Goal: Use online tool/utility: Use online tool/utility

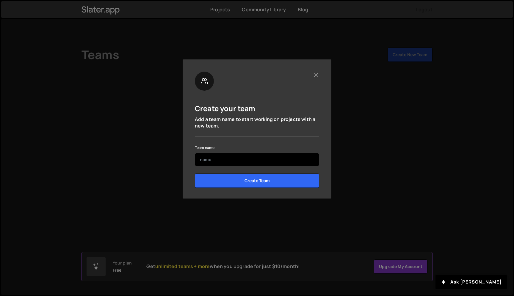
click at [243, 161] on input "text" at bounding box center [257, 159] width 124 height 13
type input "AVOCA"
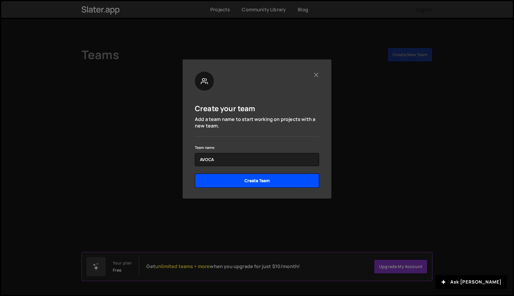
click at [303, 179] on input "Create Team" at bounding box center [257, 181] width 124 height 14
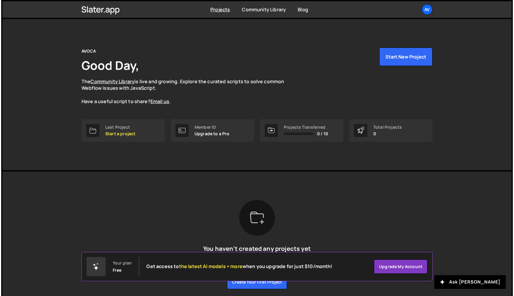
scroll to position [23, 0]
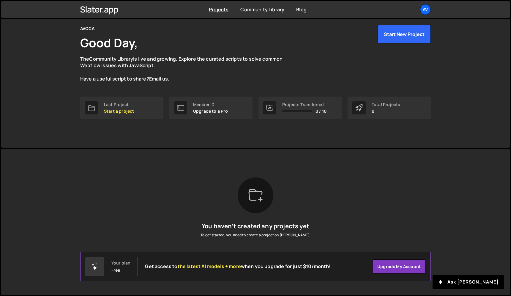
click at [329, 197] on div "You haven’t created any projects yet To get started, you need to create a proje…" at bounding box center [255, 221] width 351 height 89
click at [122, 150] on div "Slater is designed for desktop use. Please use a larger screen to access the fu…" at bounding box center [255, 222] width 369 height 146
click at [403, 34] on button "Start New Project" at bounding box center [404, 34] width 53 height 18
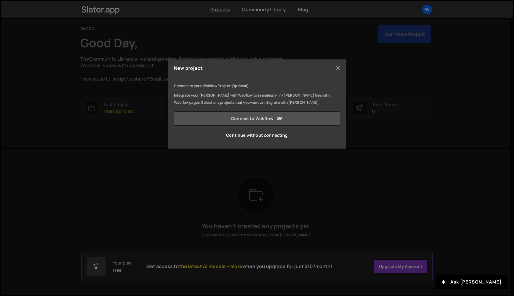
click at [268, 119] on link "Connect to Webflow" at bounding box center [257, 118] width 166 height 14
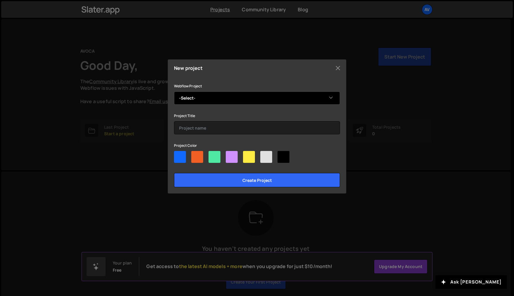
click at [223, 100] on select "-Select- Avoca Multi-step-form Avoca Blueprint Esteban's Stunning Site" at bounding box center [257, 98] width 166 height 13
select select "6887b13b407749ad1fd272b9"
click at [174, 92] on select "-Select- Avoca Multi-step-form Avoca Blueprint Esteban's Stunning Site" at bounding box center [257, 98] width 166 height 13
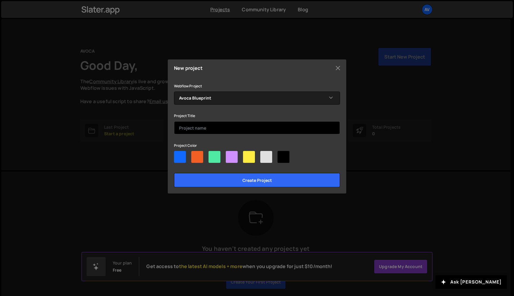
click at [202, 129] on input "text" at bounding box center [257, 127] width 166 height 13
type input "R"
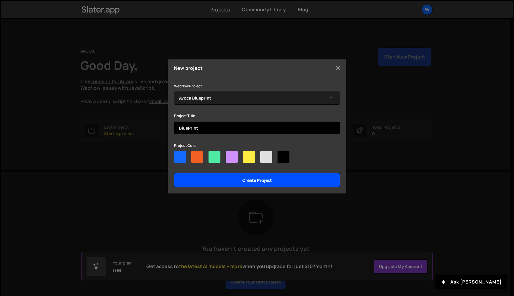
type input "BluePrint"
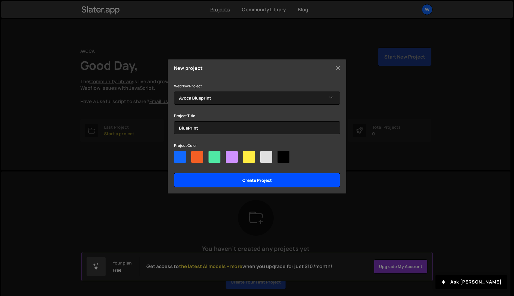
click at [258, 179] on input "Create project" at bounding box center [257, 180] width 166 height 14
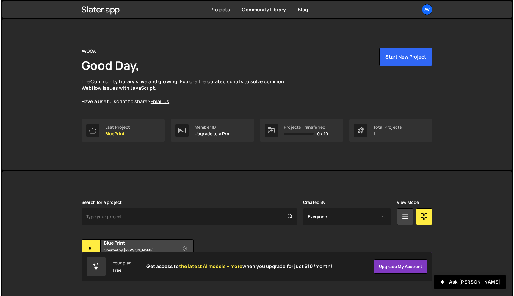
scroll to position [10, 0]
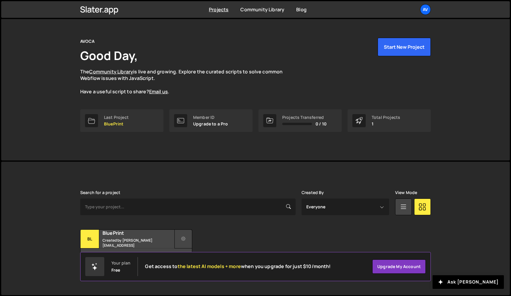
click at [183, 242] on button at bounding box center [184, 239] width 18 height 19
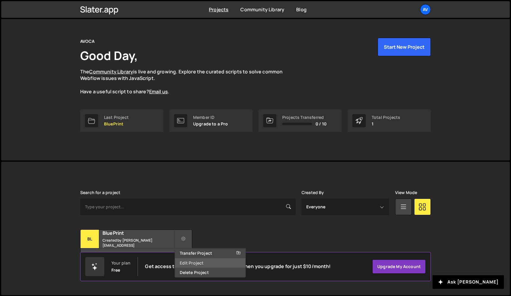
click at [200, 263] on link "Edit Project" at bounding box center [210, 263] width 71 height 10
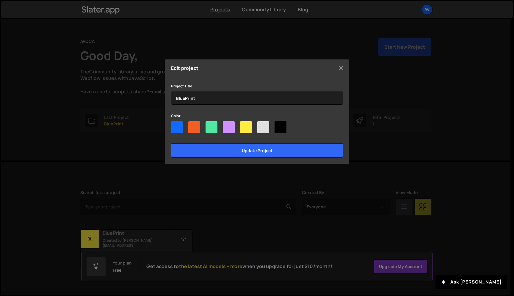
click at [170, 121] on div "Edit project Project Title BluePrint Color Update project" at bounding box center [257, 111] width 184 height 104
click at [177, 129] on div at bounding box center [177, 127] width 12 height 12
click at [175, 125] on input"] "radio" at bounding box center [173, 123] width 4 height 4
radio input"] "true"
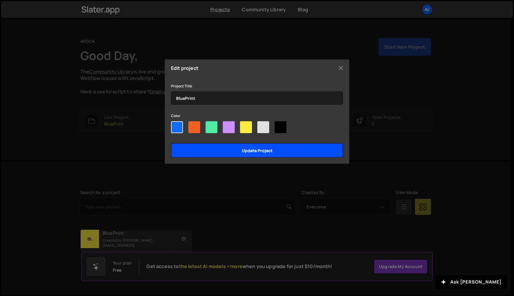
click at [202, 152] on input "Update project" at bounding box center [257, 150] width 172 height 14
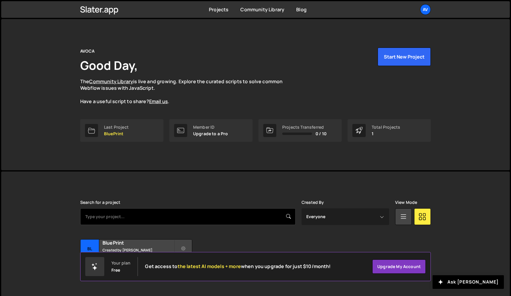
scroll to position [10, 0]
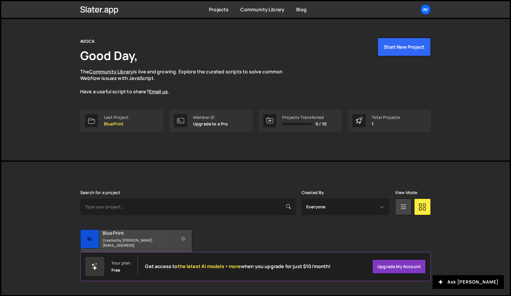
click at [129, 239] on div "BluePrint Created by [PERSON_NAME][EMAIL_ADDRESS]" at bounding box center [136, 239] width 111 height 18
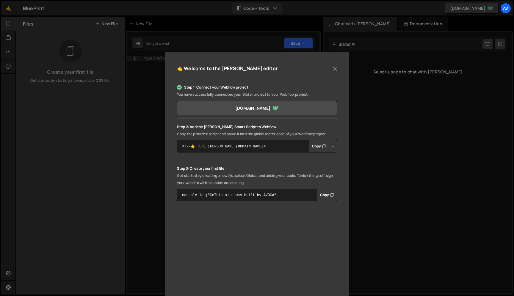
scroll to position [21, 0]
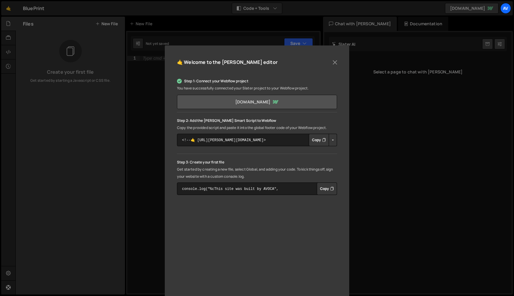
click at [249, 100] on link "[DOMAIN_NAME]" at bounding box center [257, 102] width 160 height 14
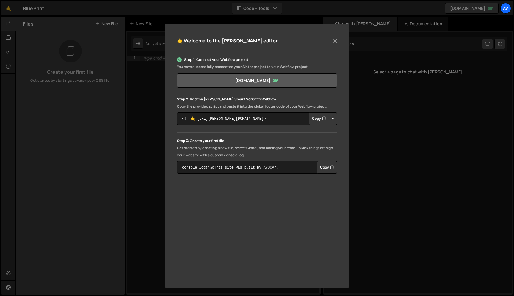
scroll to position [0, 0]
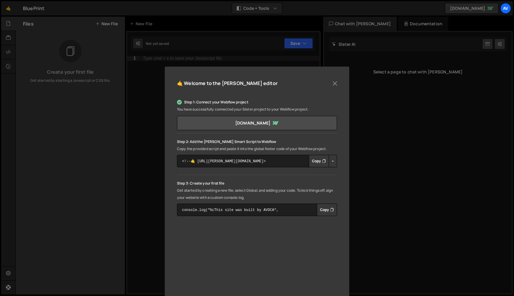
click at [313, 159] on button "Copy" at bounding box center [319, 161] width 20 height 12
drag, startPoint x: 236, startPoint y: 150, endPoint x: 271, endPoint y: 150, distance: 35.1
click at [271, 150] on p "Copy the provided script and paste it into the global footer code of your Webfl…" at bounding box center [257, 148] width 160 height 7
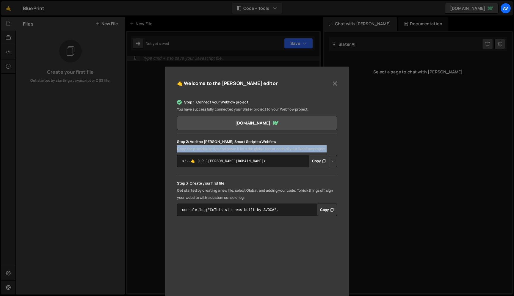
click at [271, 150] on p "Copy the provided script and paste it into the global footer code of your Webfl…" at bounding box center [257, 148] width 160 height 7
click at [277, 151] on p "Copy the provided script and paste it into the global footer code of your Webfl…" at bounding box center [257, 148] width 160 height 7
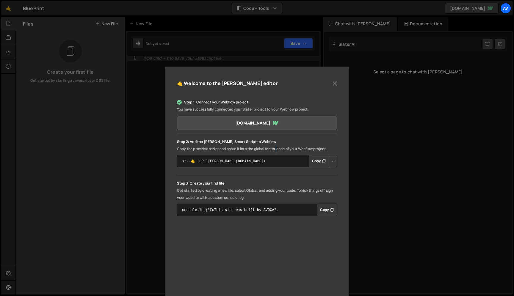
click at [277, 151] on p "Copy the provided script and paste it into the global footer code of your Webfl…" at bounding box center [257, 148] width 160 height 7
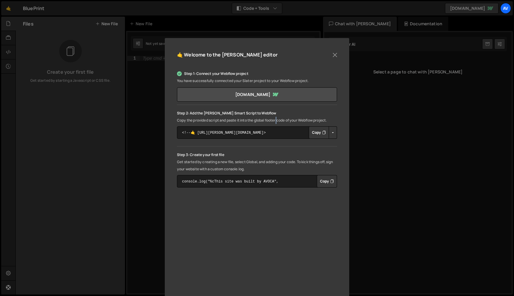
scroll to position [30, 0]
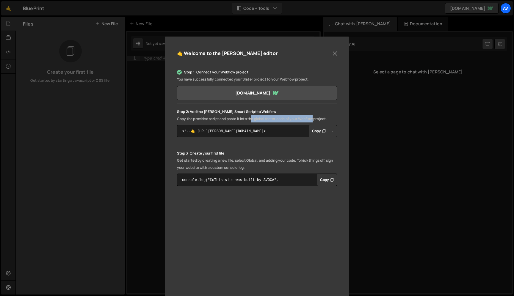
drag, startPoint x: 251, startPoint y: 118, endPoint x: 314, endPoint y: 118, distance: 63.0
click at [314, 118] on p "Copy the provided script and paste it into the global footer code of your Webfl…" at bounding box center [257, 118] width 160 height 7
click at [315, 118] on p "Copy the provided script and paste it into the global footer code of your Webfl…" at bounding box center [257, 118] width 160 height 7
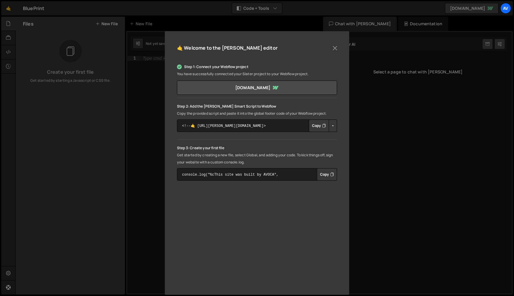
scroll to position [40, 0]
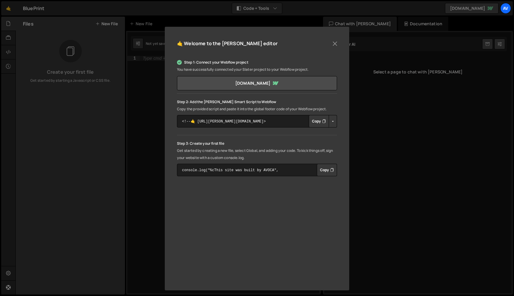
click at [325, 170] on button "Copy" at bounding box center [327, 170] width 20 height 12
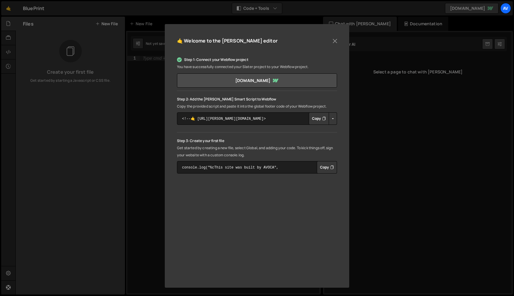
scroll to position [0, 0]
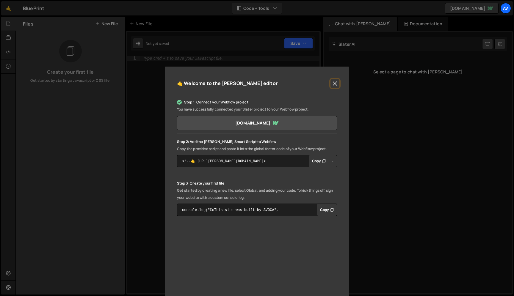
click at [334, 87] on button "Close" at bounding box center [334, 83] width 9 height 9
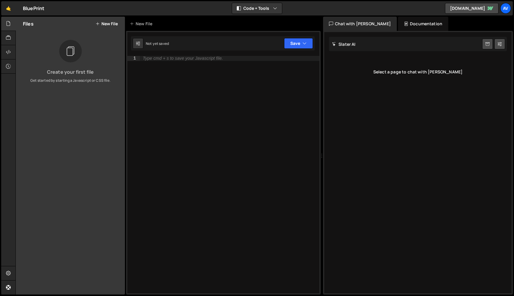
click at [224, 115] on div "Type cmd + s to save your Javascript file." at bounding box center [230, 179] width 180 height 247
click at [106, 24] on button "New File" at bounding box center [106, 23] width 22 height 5
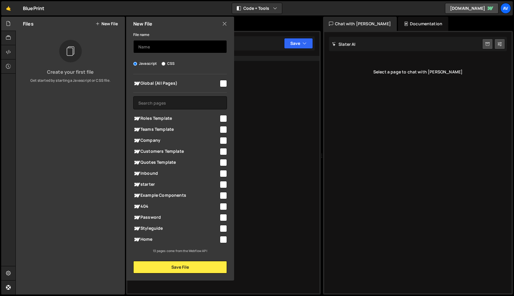
click at [171, 48] on input "text" at bounding box center [180, 46] width 94 height 13
type input "Landing Page"
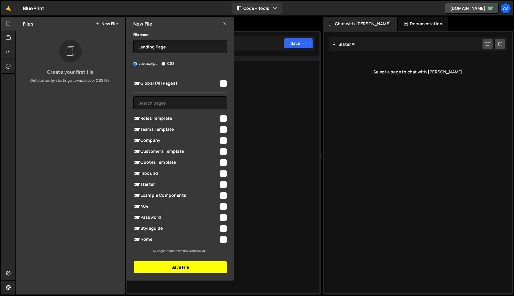
click at [187, 272] on button "Save File" at bounding box center [180, 267] width 94 height 12
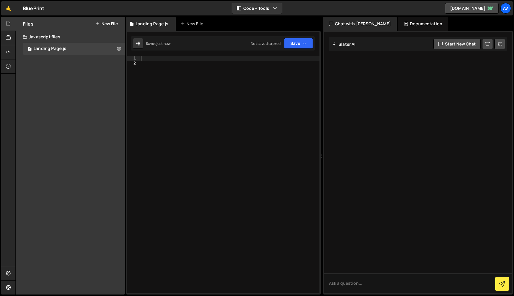
click at [159, 70] on div at bounding box center [230, 179] width 180 height 247
click at [185, 173] on div "Type cmd + s to save your Javascript file." at bounding box center [230, 179] width 180 height 247
paste textarea "</script>"
type textarea "</script>"
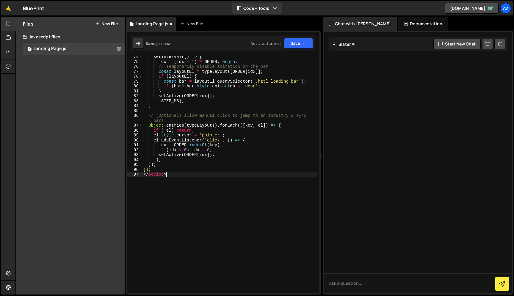
scroll to position [384, 0]
type textarea "<script>"
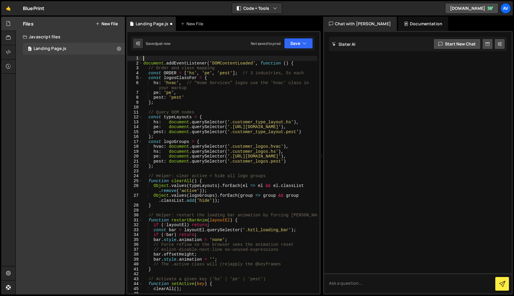
type textarea "document.addEventListener('DOMContentLoaded', function () {"
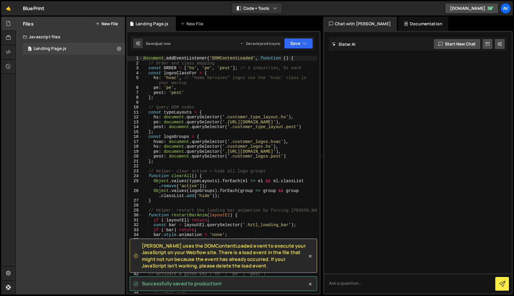
click at [173, 254] on span "[PERSON_NAME] uses the DOMContentLoaded event to execute your JavaScript on you…" at bounding box center [224, 256] width 165 height 27
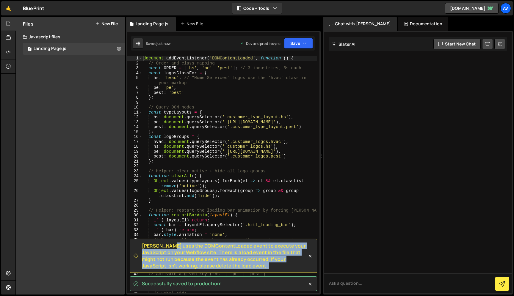
click at [173, 254] on span "[PERSON_NAME] uses the DOMContentLoaded event to execute your JavaScript on you…" at bounding box center [224, 256] width 165 height 27
copy div "[PERSON_NAME] uses the DOMContentLoaded event to execute your JavaScript on you…"
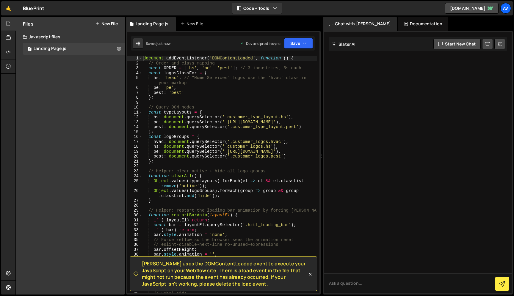
click at [76, 137] on div "Files New File Create your first file Get started by starting a Javascript or C…" at bounding box center [70, 156] width 109 height 278
click at [118, 48] on icon at bounding box center [119, 49] width 4 height 6
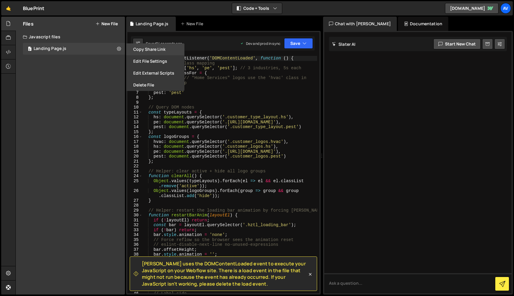
click at [153, 51] on button "Copy share link" at bounding box center [155, 49] width 58 height 12
click at [61, 99] on div "Files New File Create your first file Get started by starting a Javascript or C…" at bounding box center [70, 156] width 109 height 278
click at [53, 48] on div "Landing Page.js" at bounding box center [50, 48] width 33 height 5
click at [11, 52] on div at bounding box center [8, 52] width 15 height 14
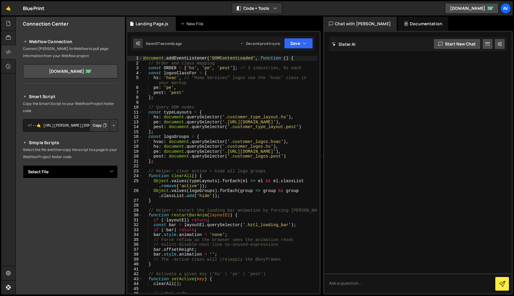
click at [87, 169] on select "Select File Landing Page.js" at bounding box center [70, 171] width 95 height 13
select select "45346"
click at [23, 165] on select "Select File Landing Page.js" at bounding box center [70, 171] width 95 height 13
click at [93, 190] on button "Copy" at bounding box center [99, 192] width 20 height 12
click at [96, 125] on button "Copy" at bounding box center [99, 125] width 20 height 12
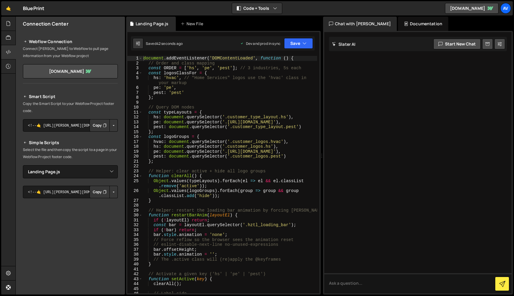
scroll to position [8, 0]
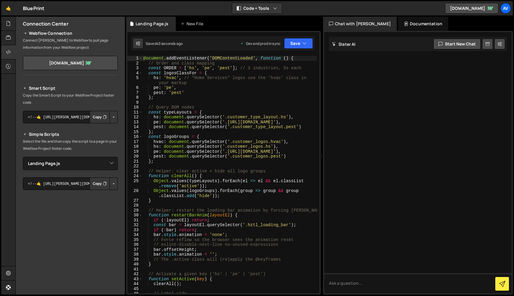
click at [84, 137] on h2 "Simple Scripts" at bounding box center [70, 134] width 95 height 7
click at [98, 185] on button "Copy" at bounding box center [99, 183] width 20 height 12
click at [190, 120] on div "document . addEventListener ( 'DOMContentLoaded' , function ( ) { // Order and …" at bounding box center [229, 179] width 175 height 247
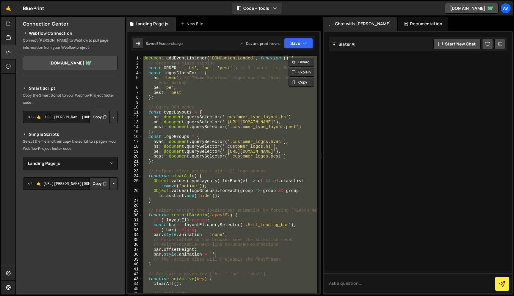
paste textarea
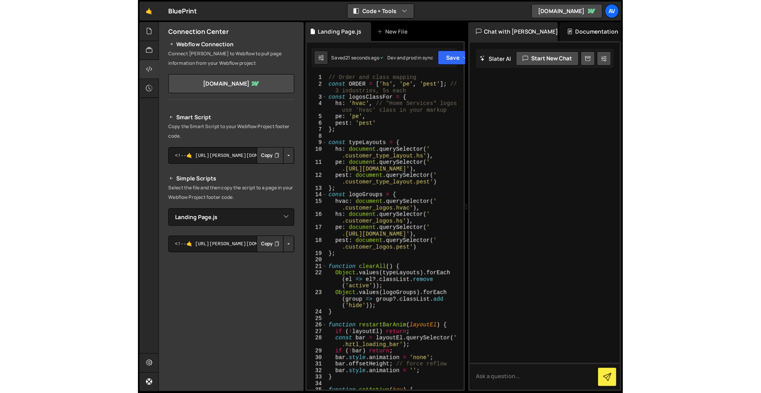
scroll to position [0, 0]
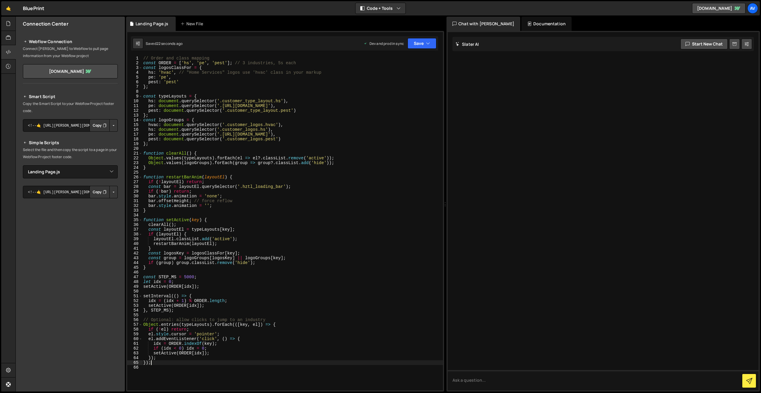
click at [336, 222] on div "// Order and class mapping const ORDER = [ 'hs' , 'pe' , 'pest' ] ; // 3 indust…" at bounding box center [292, 228] width 301 height 344
type textarea "function setActive(key) {"
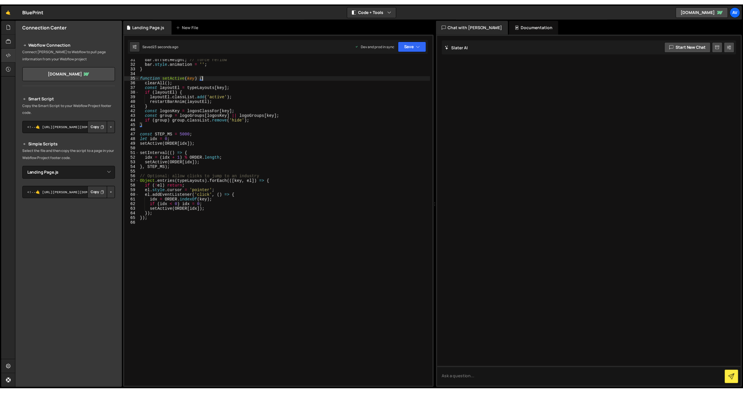
scroll to position [144, 0]
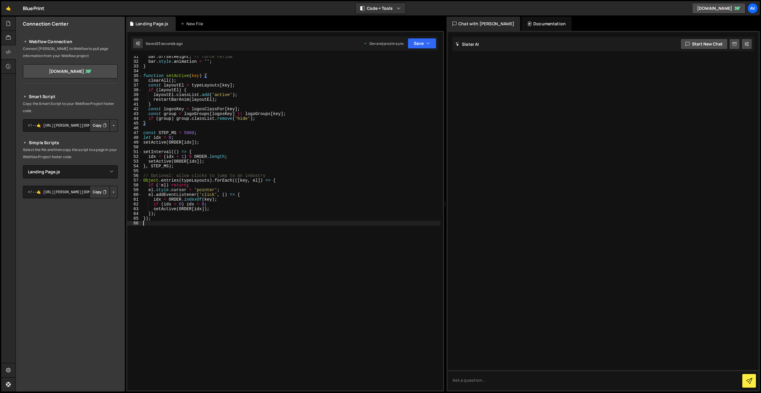
click at [217, 255] on div "bar . offsetHeight ; // force reflow bar . style . animation = '' ; } function …" at bounding box center [291, 226] width 298 height 344
click at [314, 256] on div "bar . offsetHeight ; // force reflow bar . style . animation = '' ; } function …" at bounding box center [291, 226] width 298 height 344
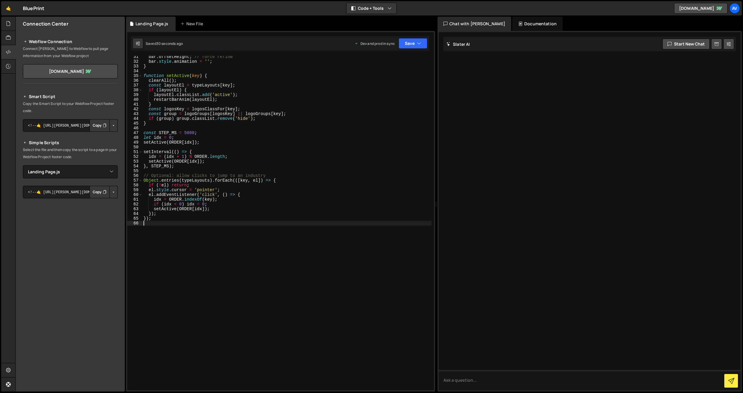
click at [212, 254] on div "bar . offsetHeight ; // force reflow bar . style . animation = '' ; } function …" at bounding box center [286, 226] width 289 height 344
click at [176, 226] on div "bar . offsetHeight ; // force reflow bar . style . animation = '' ; } function …" at bounding box center [286, 226] width 289 height 344
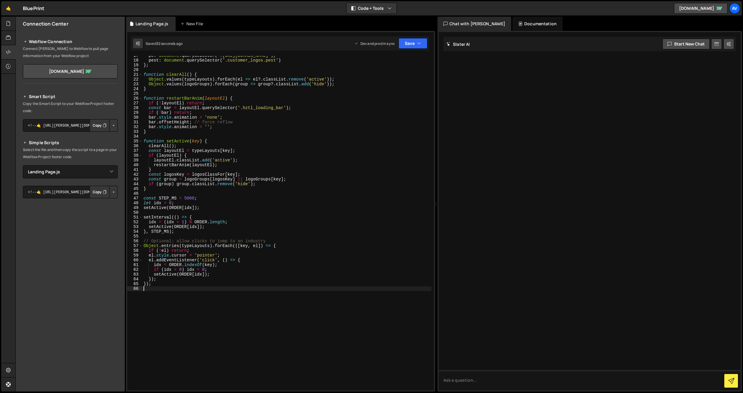
scroll to position [0, 0]
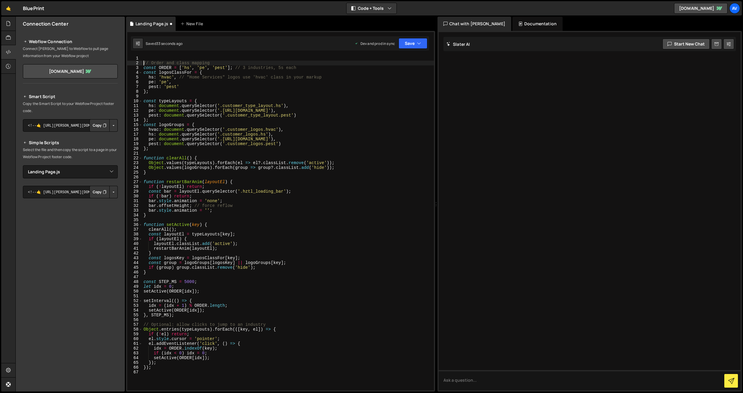
type textarea "// Order and class mapping"
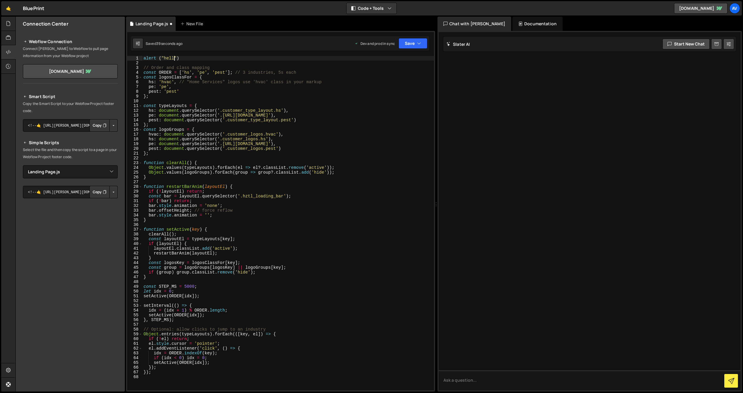
scroll to position [0, 2]
click at [337, 178] on div "alert ( "hello" ) ; // Order and class mapping const ORDER = [ 'hs' , 'pe' , 'p…" at bounding box center [288, 228] width 292 height 344
type textarea "}"
